Goal: Task Accomplishment & Management: Use online tool/utility

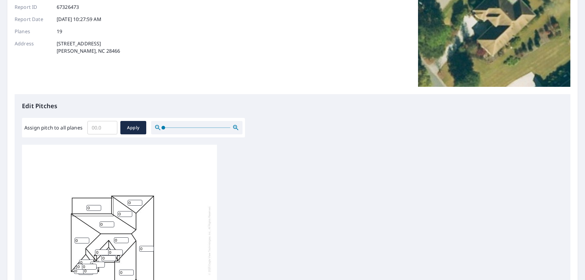
scroll to position [152, 0]
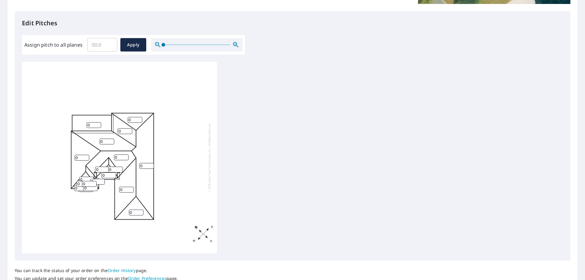
click at [102, 42] on input "Assign pitch to all planes" at bounding box center [102, 44] width 30 height 17
type input "8"
click at [130, 49] on button "Apply" at bounding box center [133, 44] width 26 height 13
type input "8"
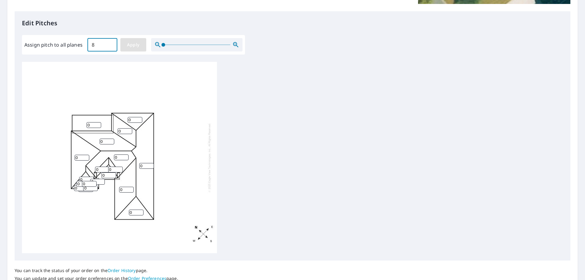
type input "8"
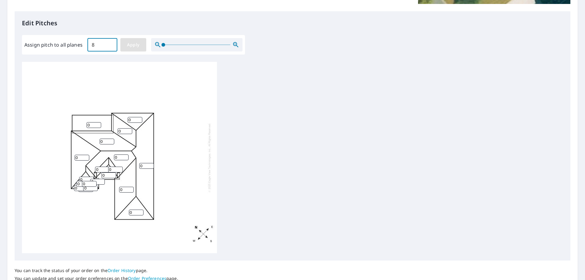
type input "8"
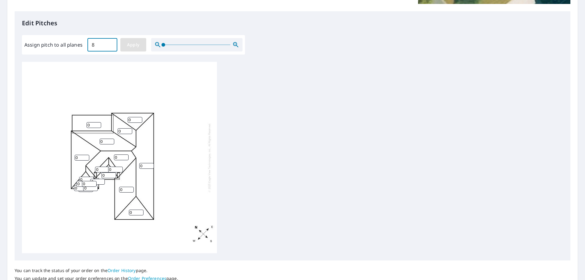
type input "8"
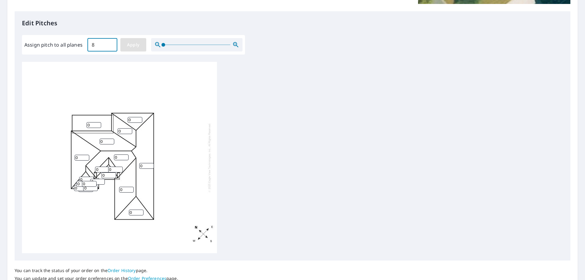
type input "8"
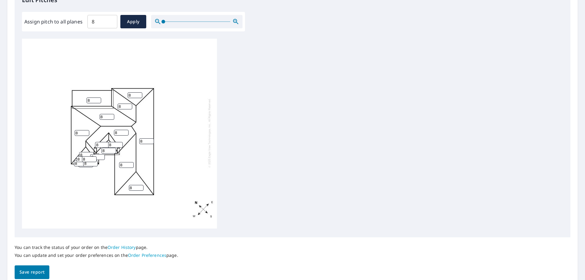
scroll to position [202, 0]
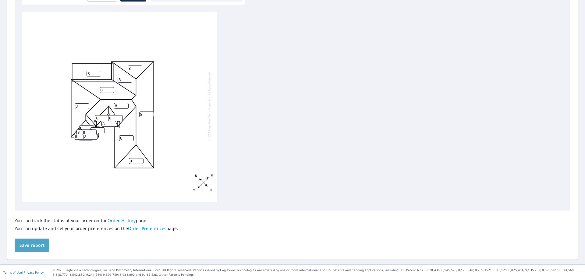
click at [28, 242] on span "Save report" at bounding box center [31, 246] width 25 height 8
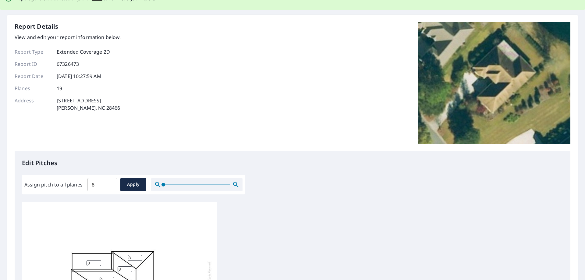
scroll to position [0, 0]
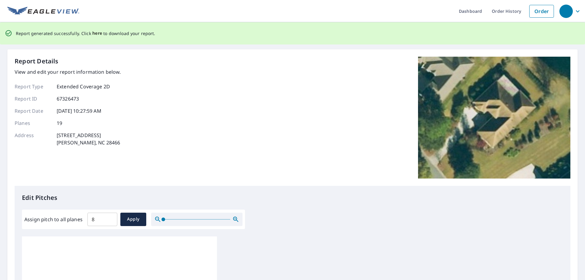
click at [99, 35] on span "here" at bounding box center [97, 34] width 10 height 8
